Goal: Register for event/course

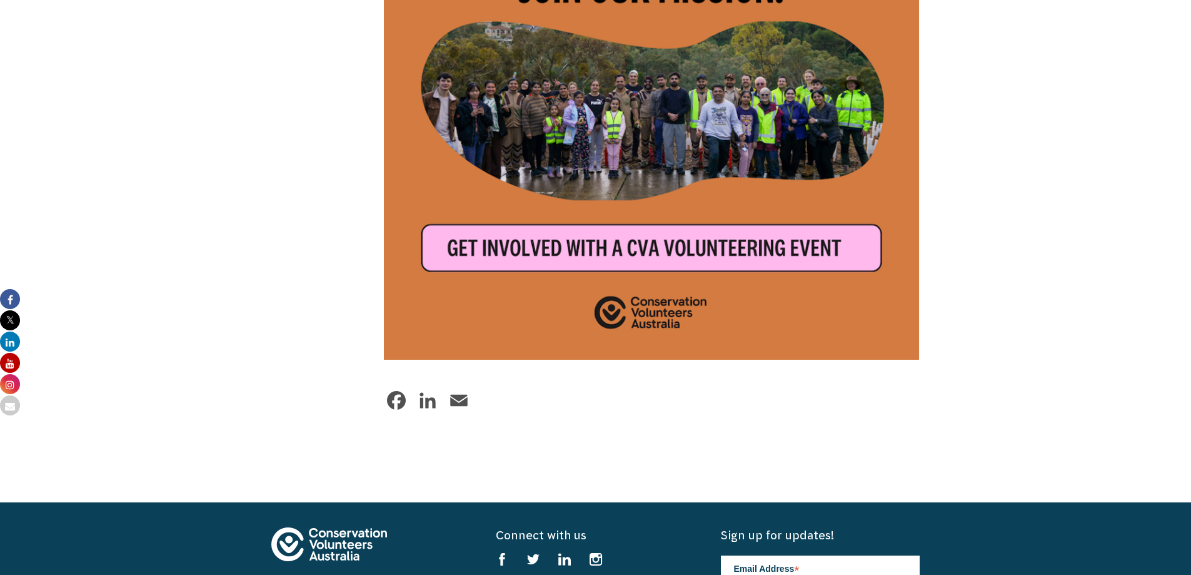
drag, startPoint x: 0, startPoint y: 0, endPoint x: 1200, endPoint y: 465, distance: 1286.7
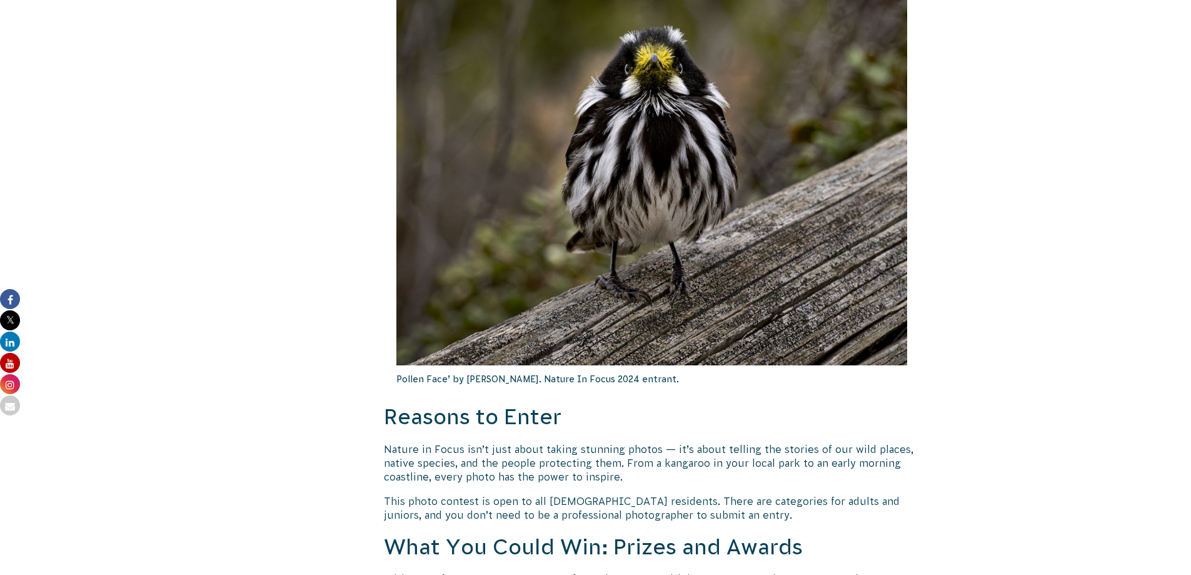
scroll to position [1005, 0]
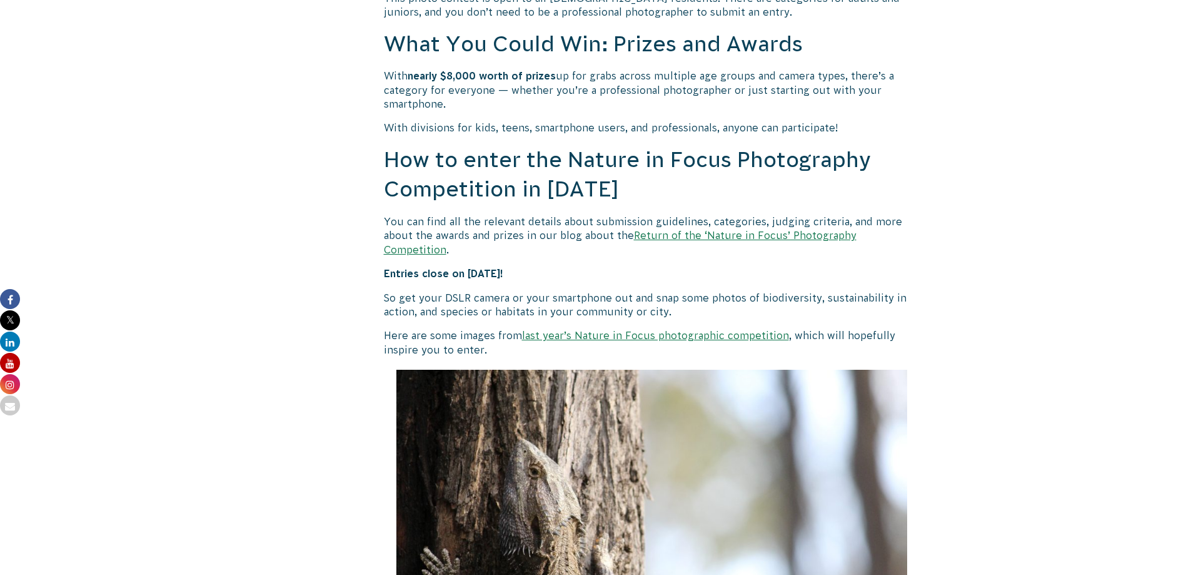
click at [809, 234] on link "Return of the ‘Nature in Focus’ Photography Competition" at bounding box center [620, 241] width 473 height 25
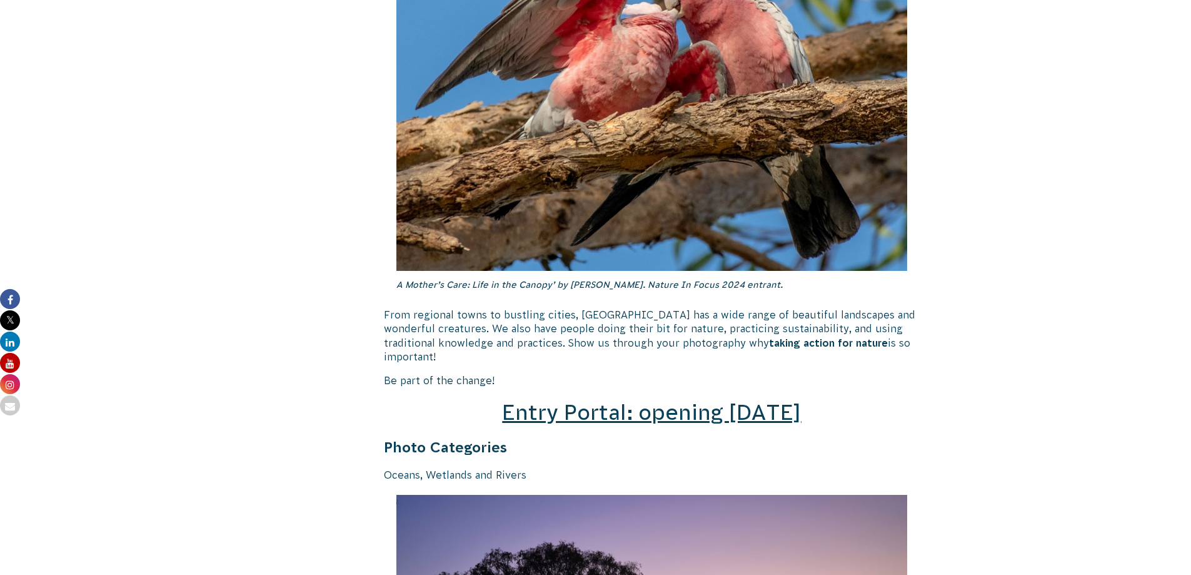
scroll to position [1496, 0]
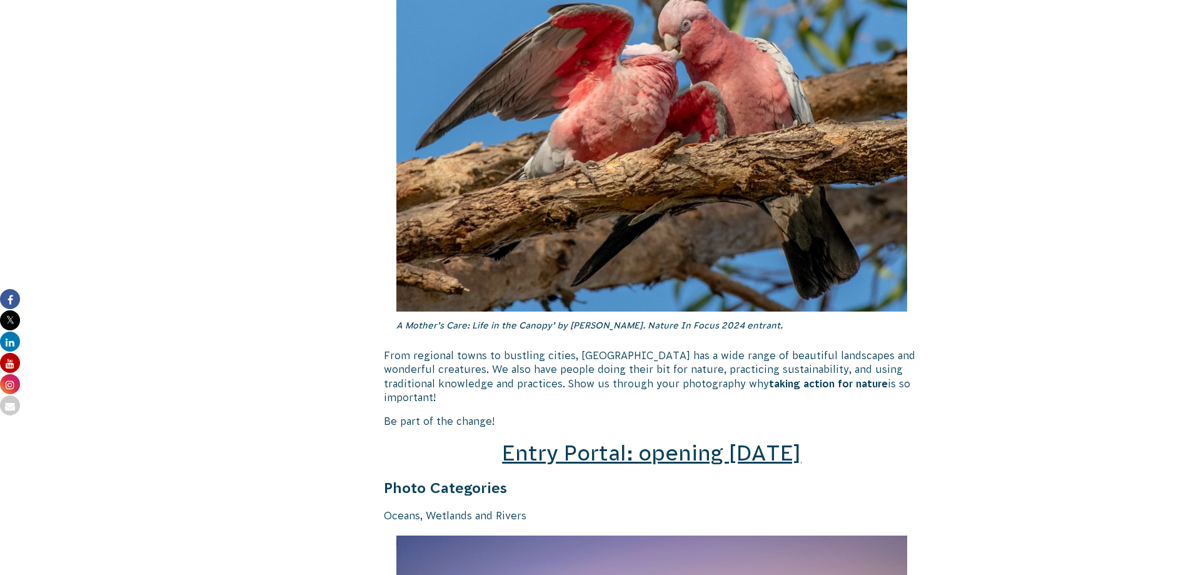
click at [695, 441] on span "Entry Portal: opening July 4" at bounding box center [651, 453] width 299 height 24
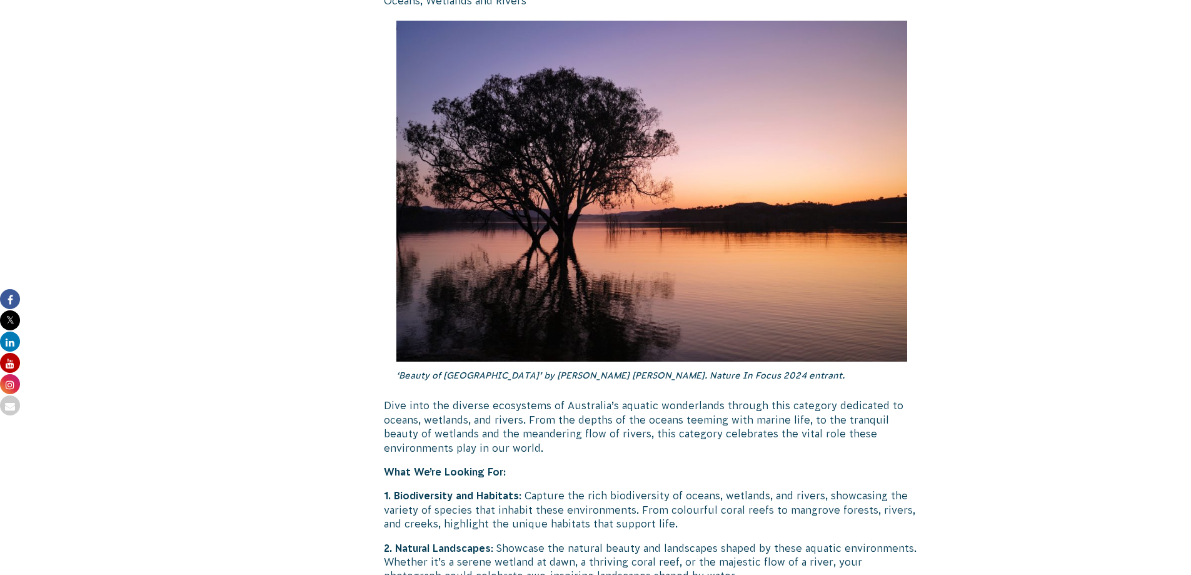
scroll to position [1508, 0]
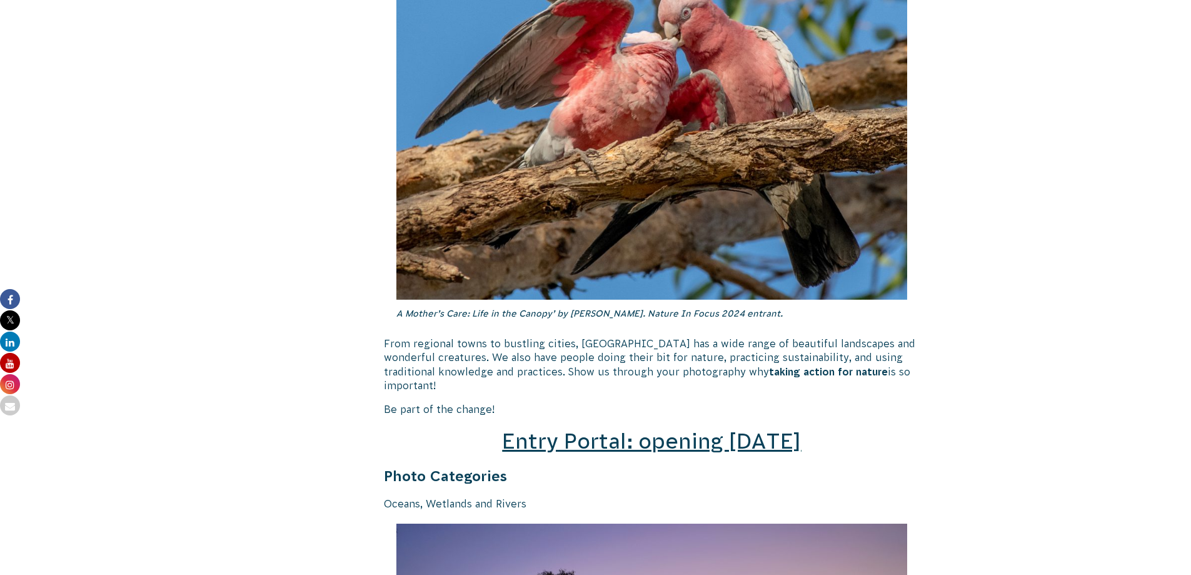
click at [653, 429] on span "Entry Portal: opening July 4" at bounding box center [651, 441] width 299 height 24
